Goal: Information Seeking & Learning: Learn about a topic

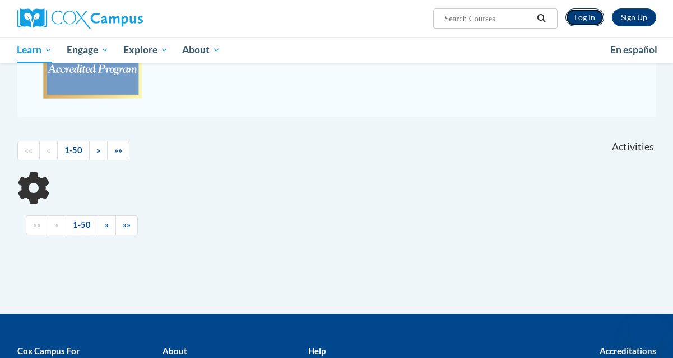
click at [583, 16] on link "Log In" at bounding box center [585, 17] width 39 height 18
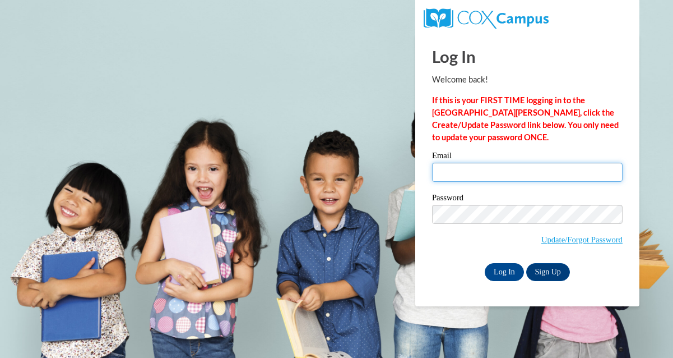
click at [470, 164] on input "Email" at bounding box center [527, 172] width 191 height 19
type input "kyla.swanston@gmail.com"
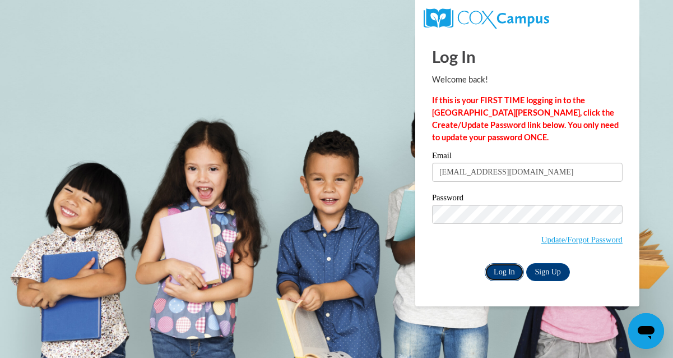
click at [495, 272] on input "Log In" at bounding box center [504, 272] width 39 height 18
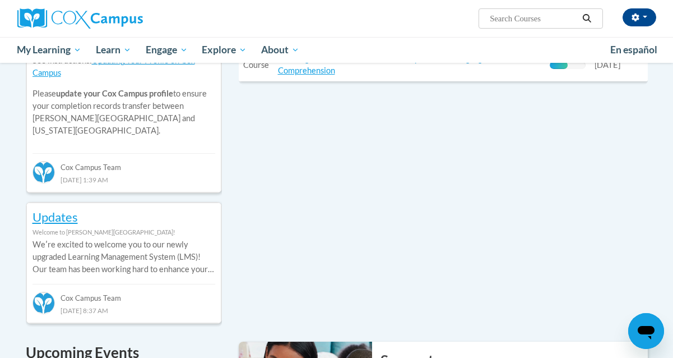
scroll to position [473, 0]
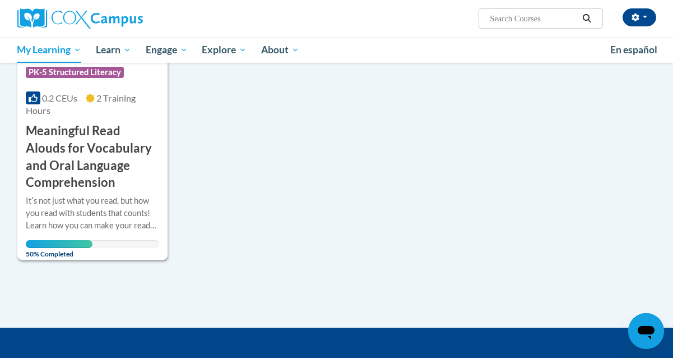
scroll to position [260, 0]
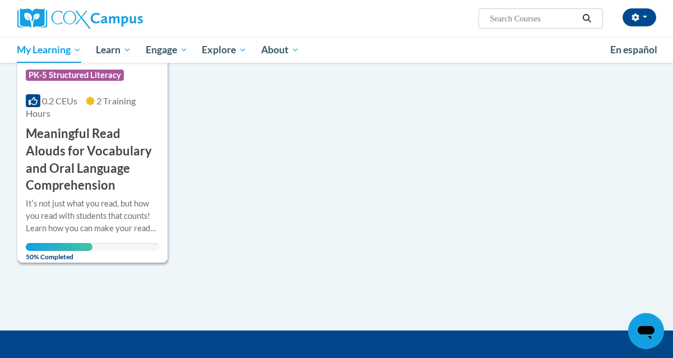
click at [92, 143] on h3 "Meaningful Read Alouds for Vocabulary and Oral Language Comprehension" at bounding box center [92, 159] width 133 height 69
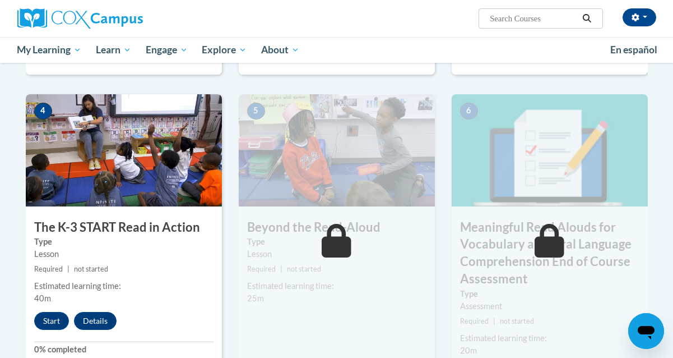
scroll to position [577, 0]
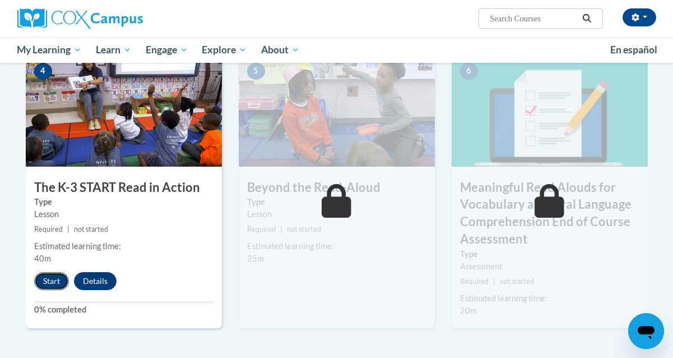
click at [52, 281] on button "Start" at bounding box center [51, 281] width 35 height 18
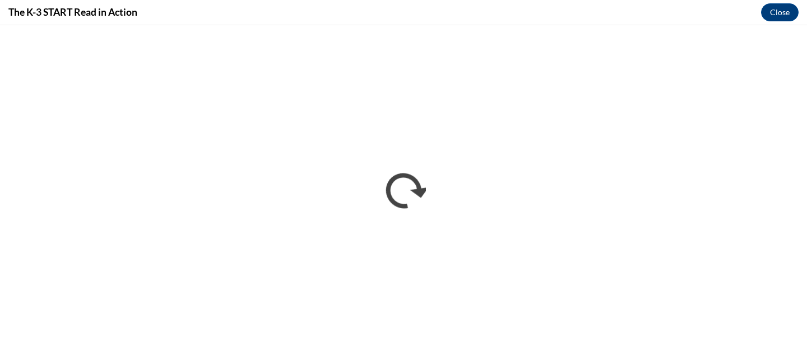
scroll to position [0, 0]
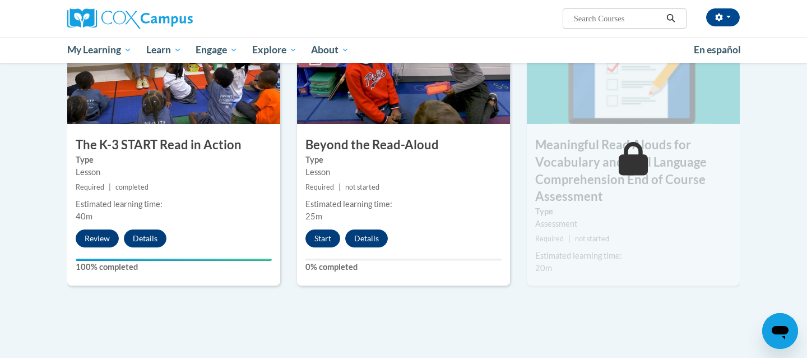
scroll to position [618, 0]
